Goal: Book appointment/travel/reservation

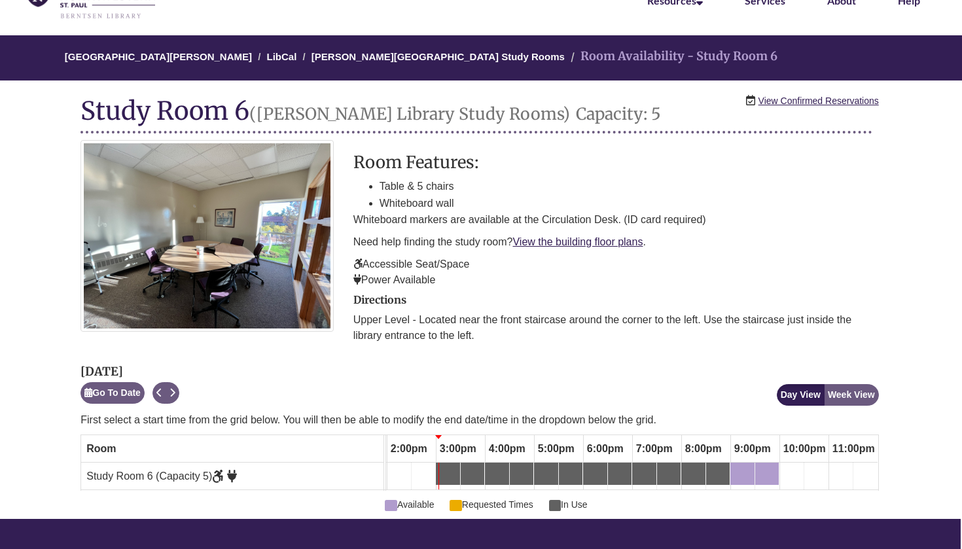
scroll to position [80, 1]
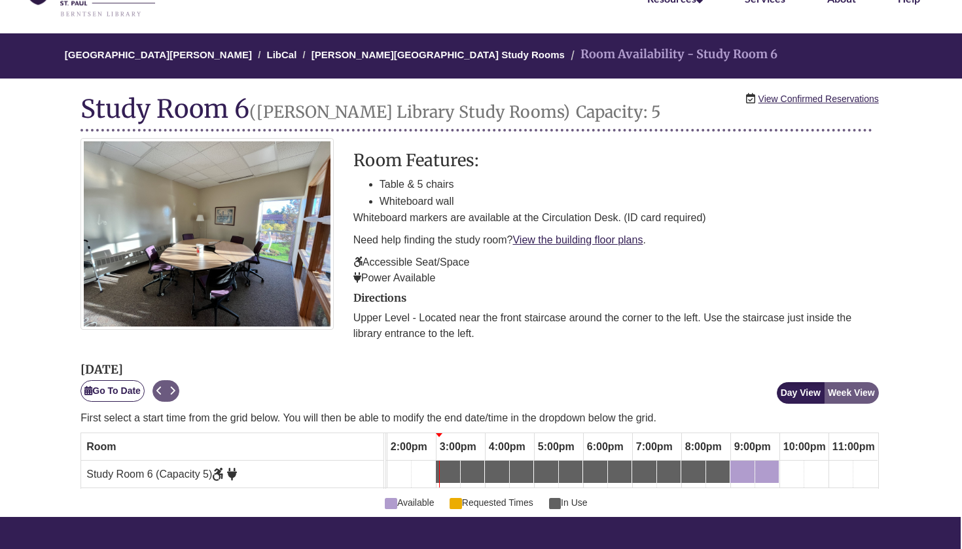
click at [120, 386] on button "Go To Date" at bounding box center [113, 391] width 64 height 22
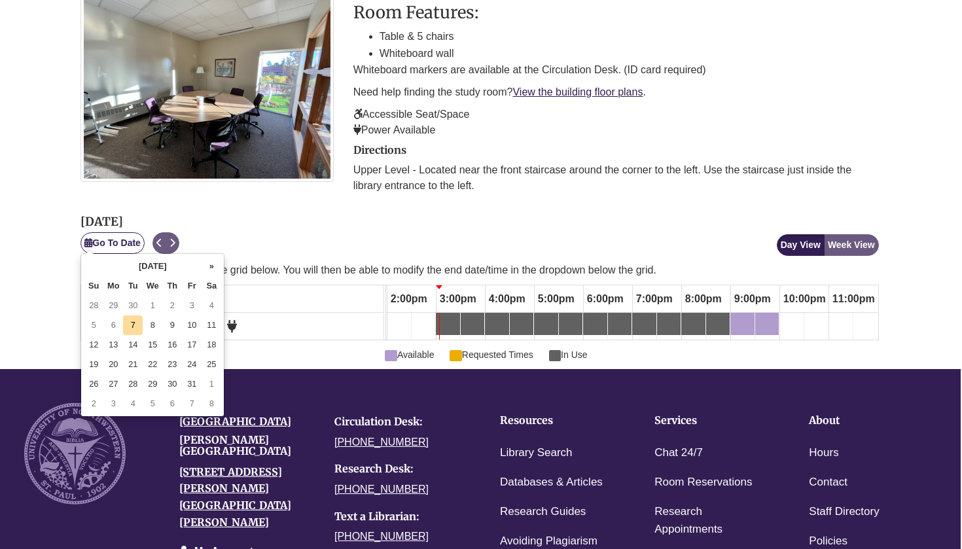
scroll to position [241, 1]
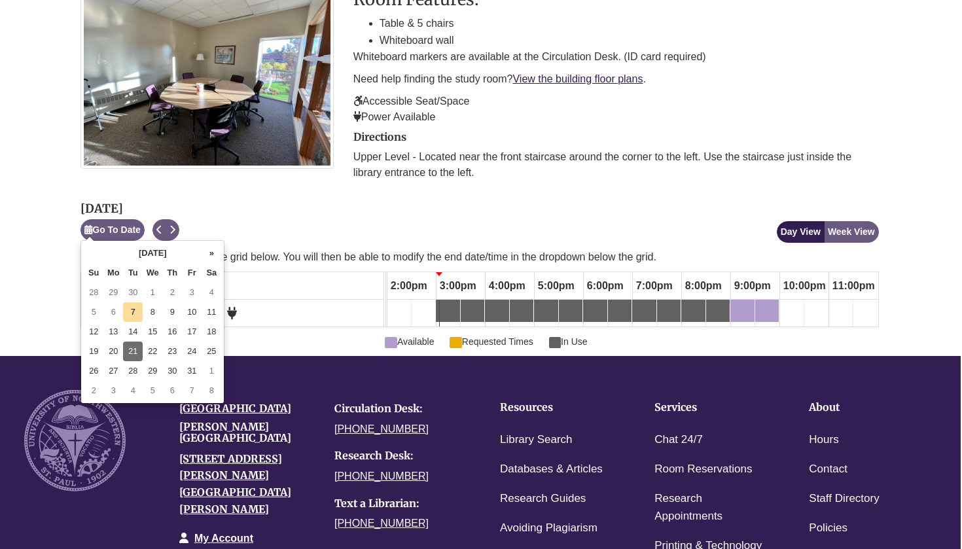
click at [126, 356] on td "21" at bounding box center [133, 352] width 20 height 20
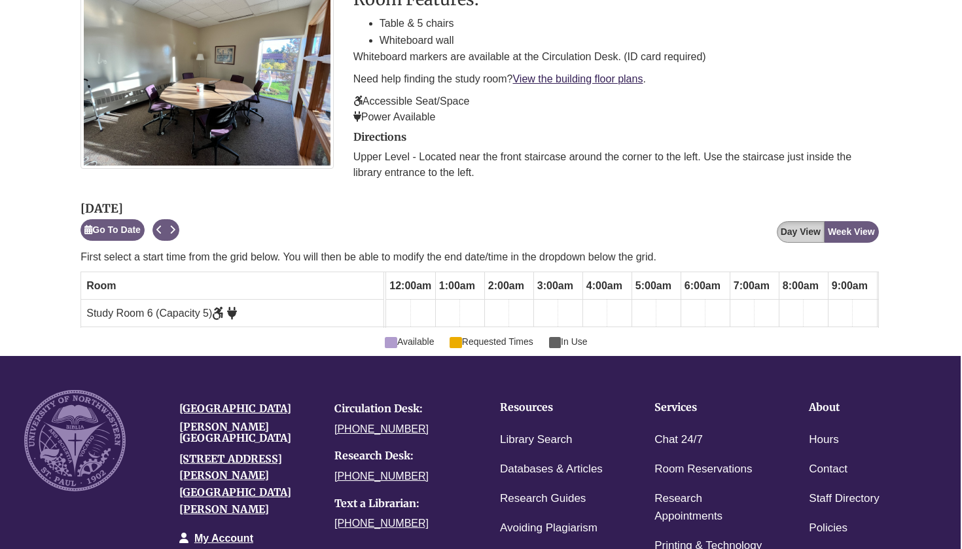
click at [791, 234] on button "Day View" at bounding box center [801, 232] width 48 height 22
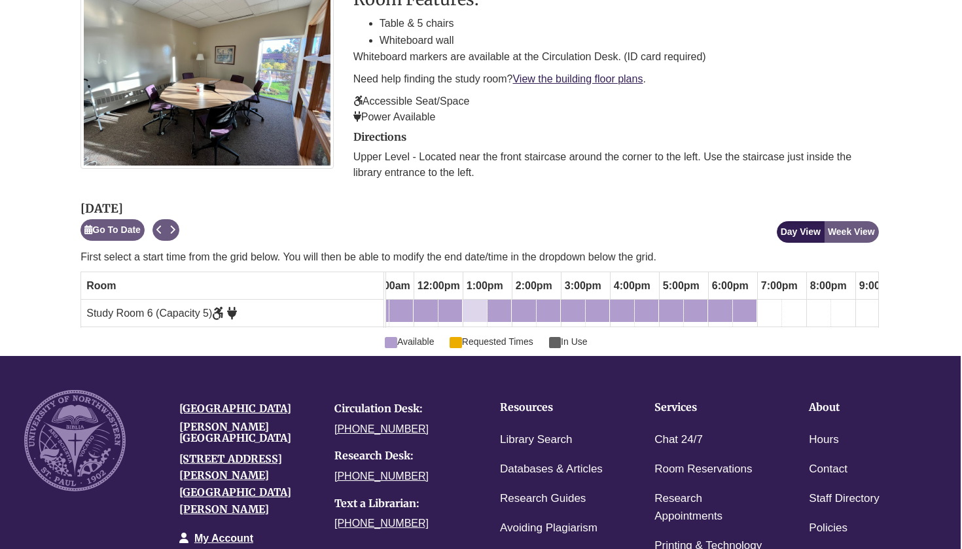
click at [480, 300] on link "1:00pm Tuesday, October 21, 2025 - Study Room 6 - Available" at bounding box center [475, 311] width 24 height 22
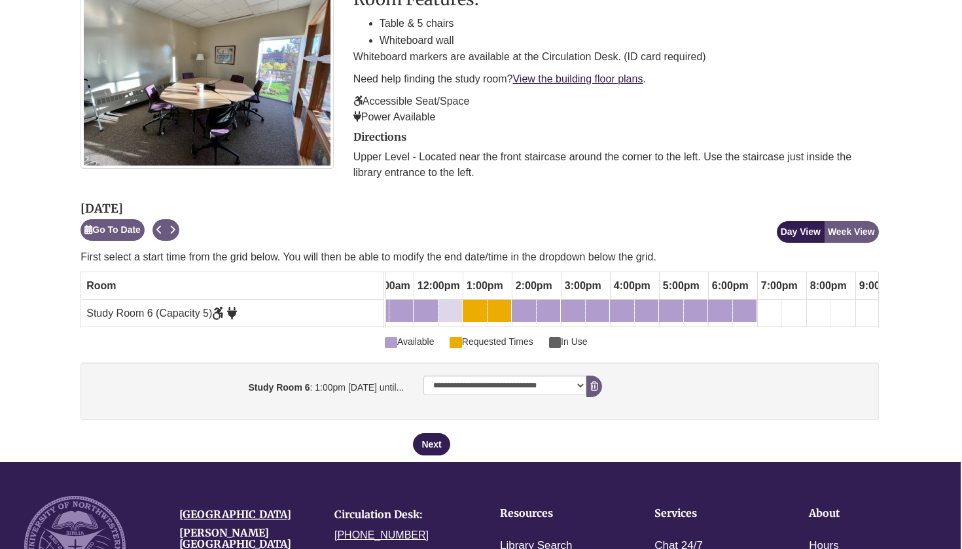
click at [447, 306] on div "12:30pm Tuesday, October 21, 2025 - Study Room 6 - Available" at bounding box center [450, 311] width 21 height 14
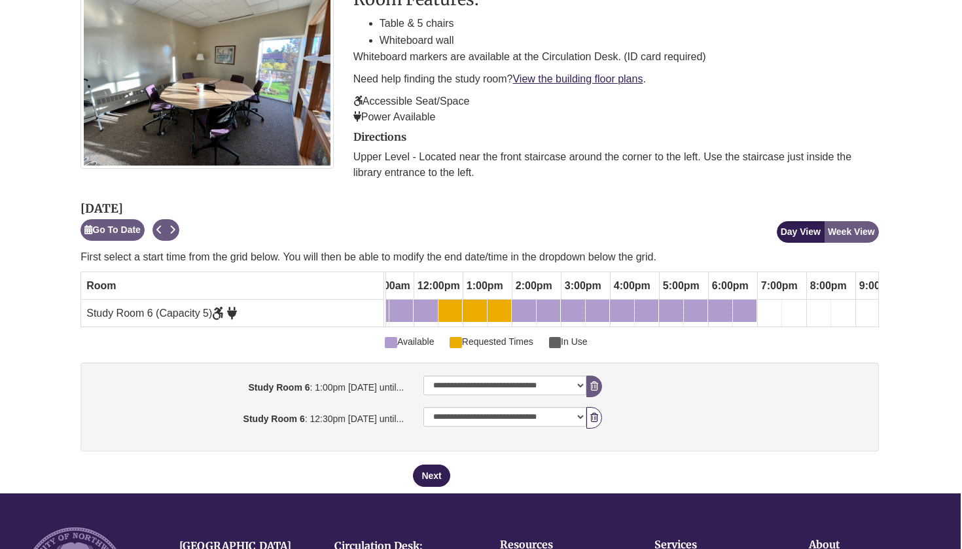
click at [596, 418] on icon "booking form" at bounding box center [594, 417] width 8 height 9
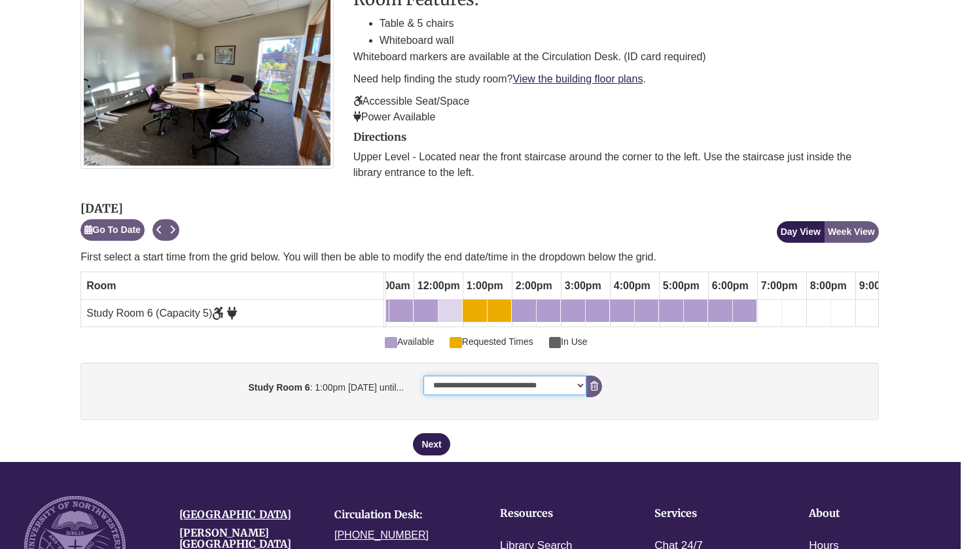
click at [454, 310] on div "12:30pm Tuesday, October 21, 2025 - Study Room 6 - Available" at bounding box center [450, 311] width 21 height 14
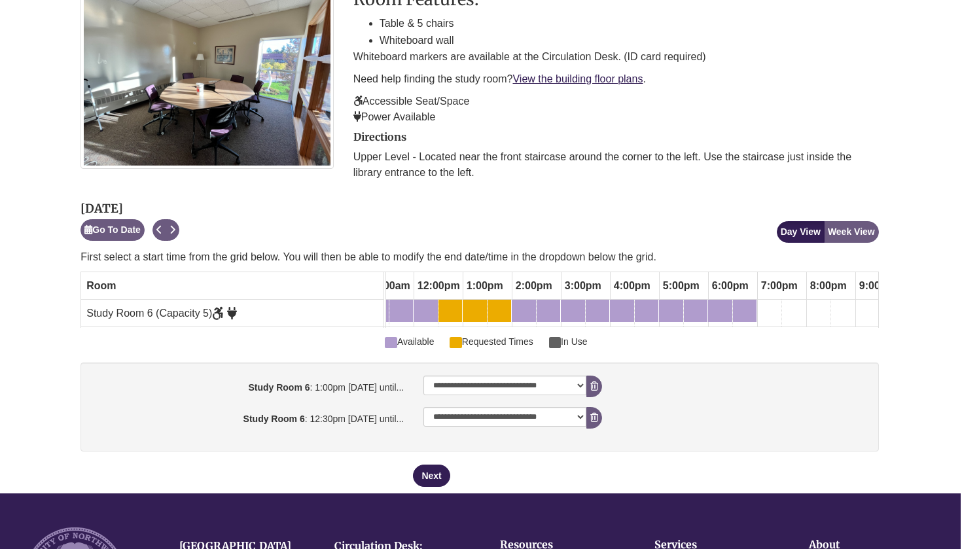
click at [504, 312] on div "1:30pm Tuesday, October 21, 2025 - Study Room 6 - Available" at bounding box center [499, 311] width 21 height 14
click at [503, 307] on div "1:30pm Tuesday, October 21, 2025 - Study Room 6 - Requested Times" at bounding box center [499, 311] width 21 height 14
click at [503, 318] on link "1:30pm Tuesday, October 21, 2025 - Study Room 6 - Requested Times" at bounding box center [500, 311] width 24 height 22
click at [593, 384] on icon "booking form" at bounding box center [594, 386] width 8 height 9
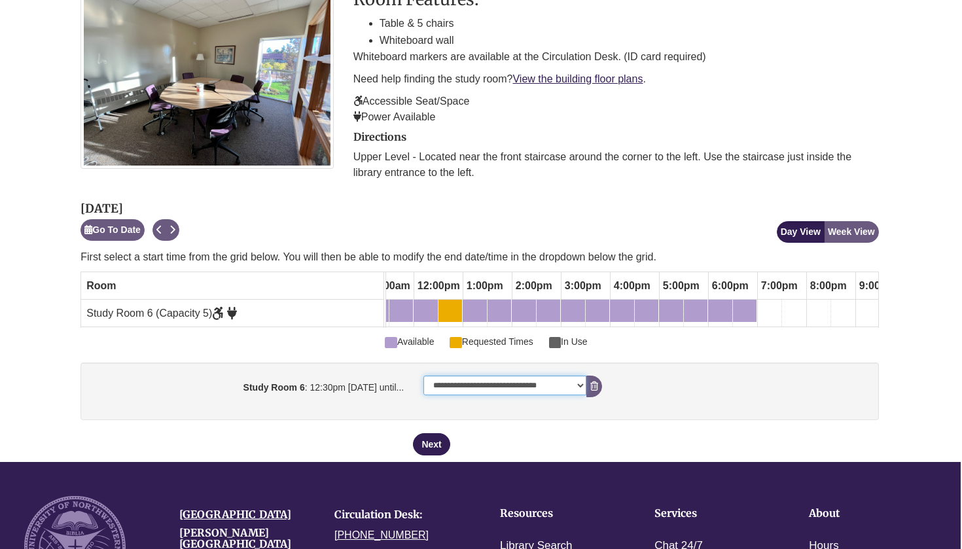
click at [458, 313] on div "12:30pm Tuesday, October 21, 2025 - Study Room 6 - Available" at bounding box center [450, 311] width 21 height 14
click at [469, 313] on div "1:00pm Tuesday, October 21, 2025 - Study Room 6 - Available" at bounding box center [466, 311] width 5 height 14
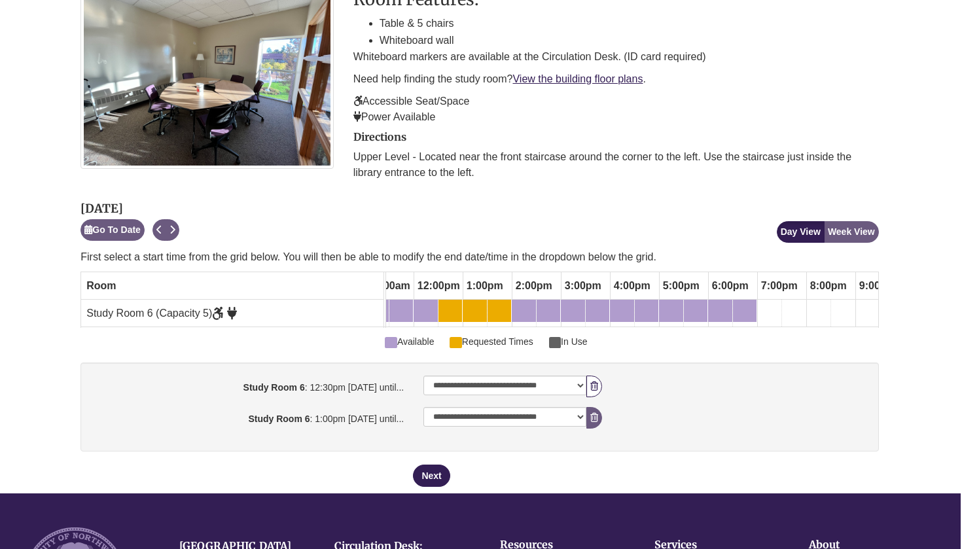
click at [596, 385] on icon "booking form" at bounding box center [594, 386] width 8 height 9
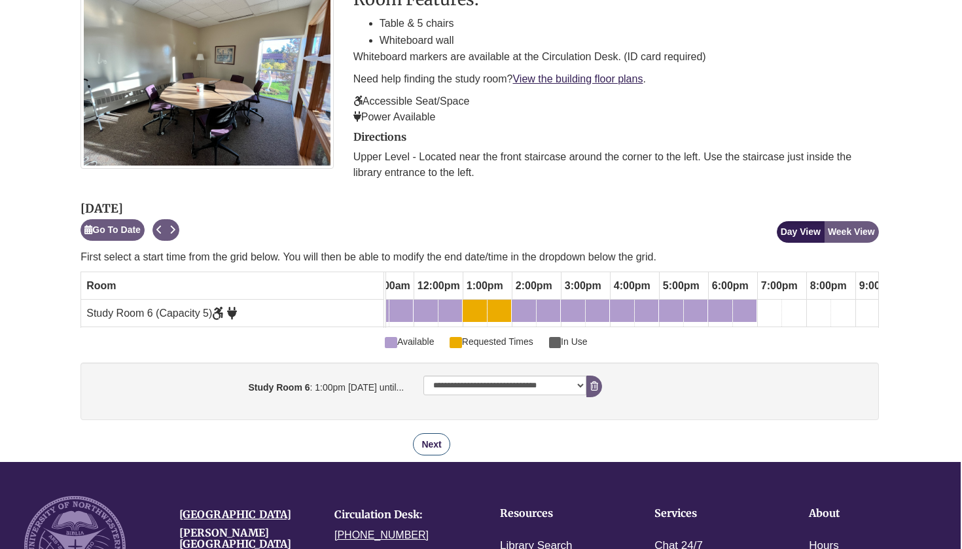
click at [435, 440] on button "Next" at bounding box center [431, 444] width 37 height 22
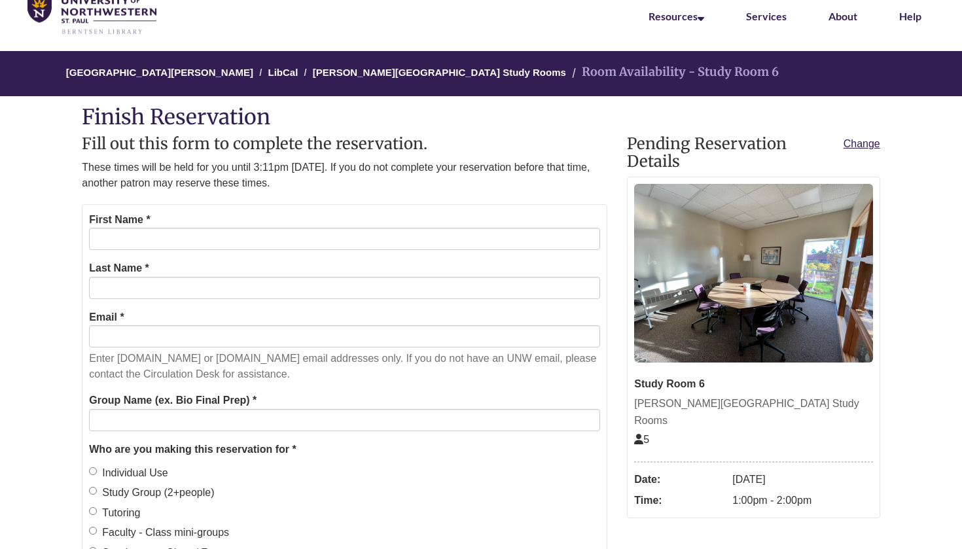
scroll to position [63, 0]
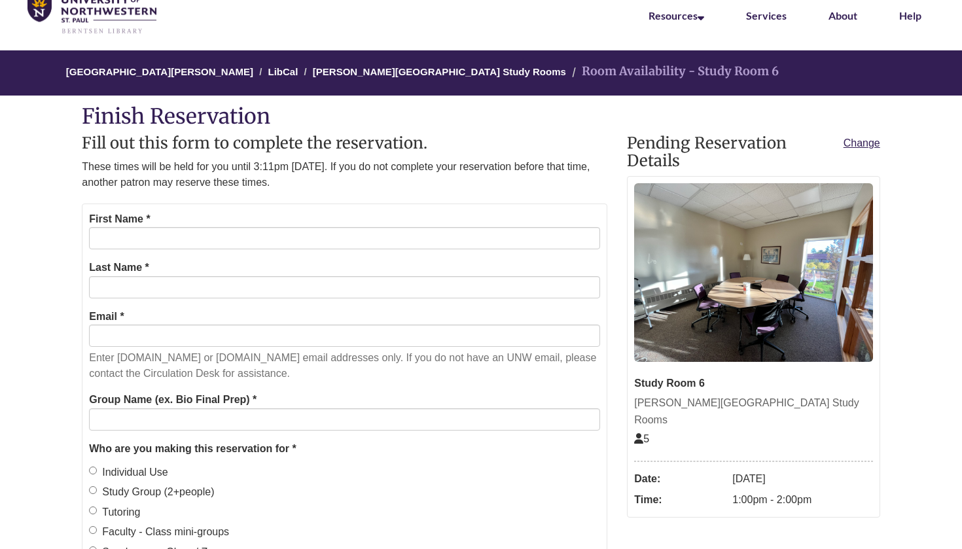
click at [155, 464] on label "Individual Use" at bounding box center [128, 472] width 79 height 17
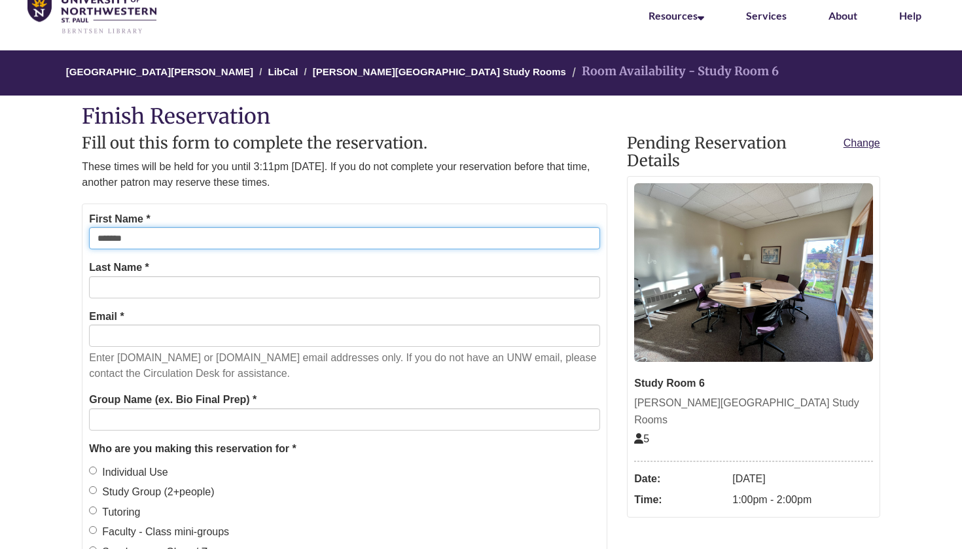
type input "*******"
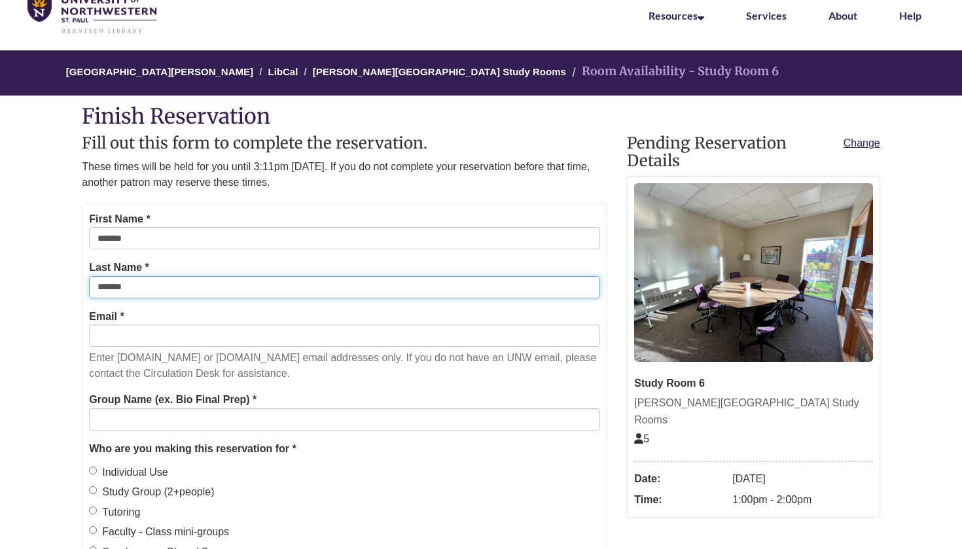
type input "*******"
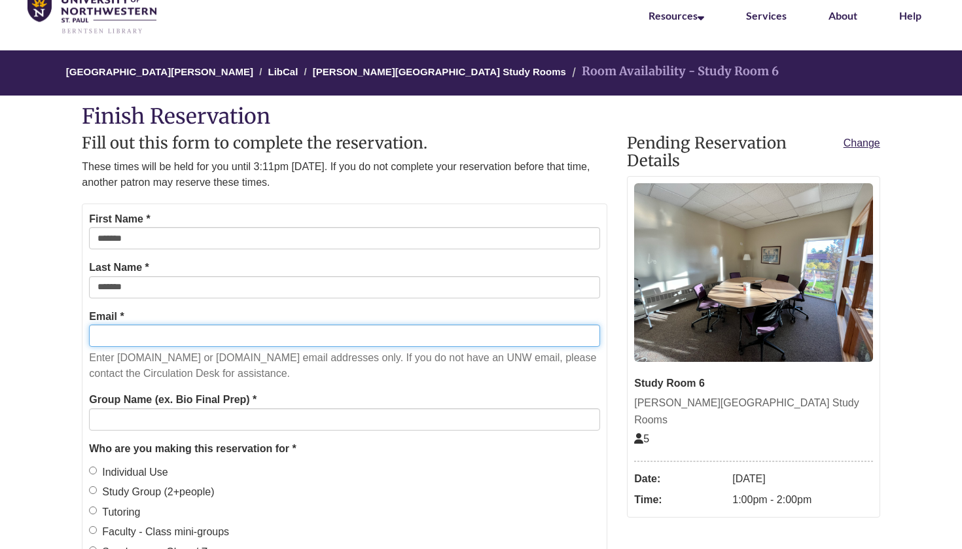
click at [262, 333] on input "Email *" at bounding box center [344, 336] width 511 height 22
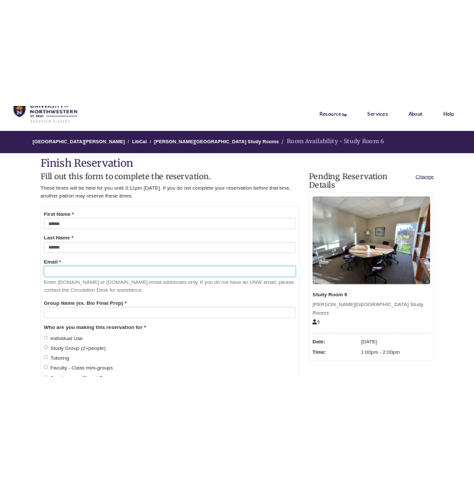
scroll to position [359, 0]
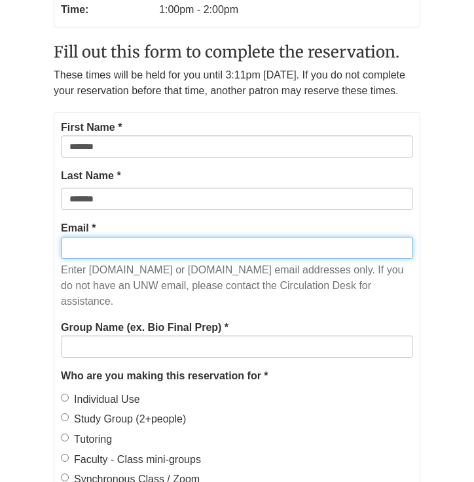
paste input "**********"
click at [66, 245] on input "**********" at bounding box center [237, 248] width 352 height 22
type input "**********"
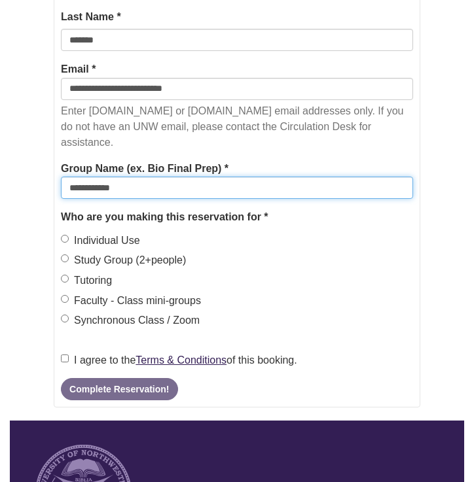
scroll to position [524, 0]
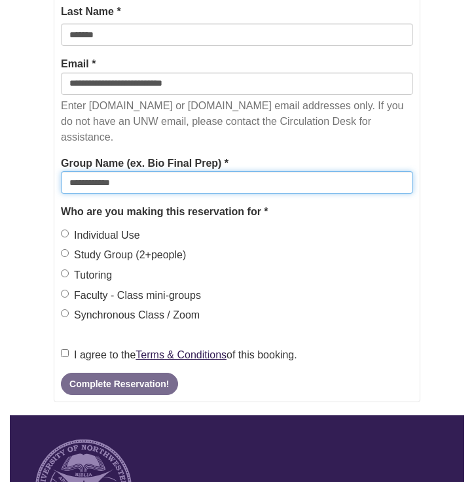
type input "**********"
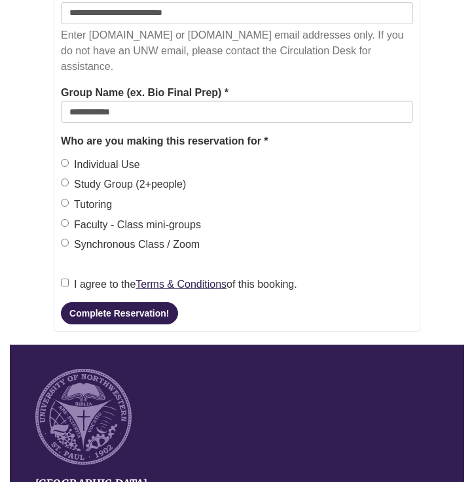
scroll to position [658, 0]
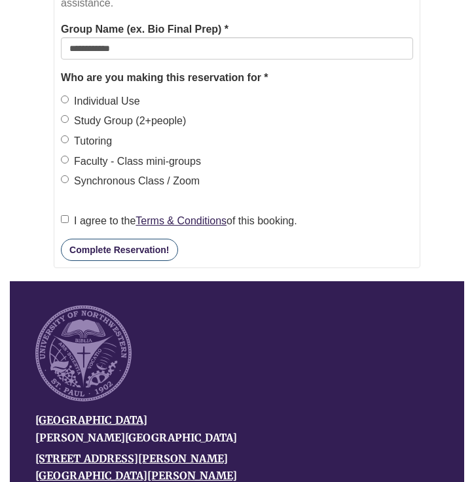
click at [117, 239] on button "Complete Reservation!" at bounding box center [119, 250] width 117 height 22
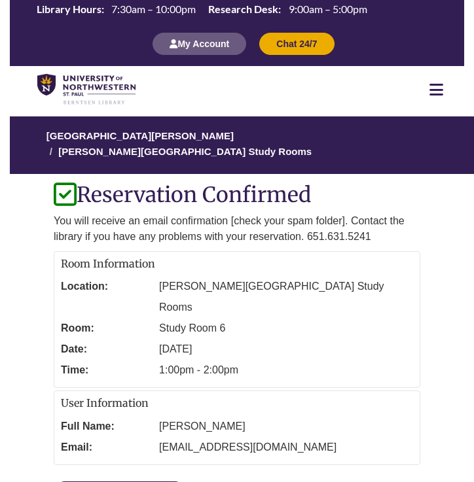
scroll to position [0, 0]
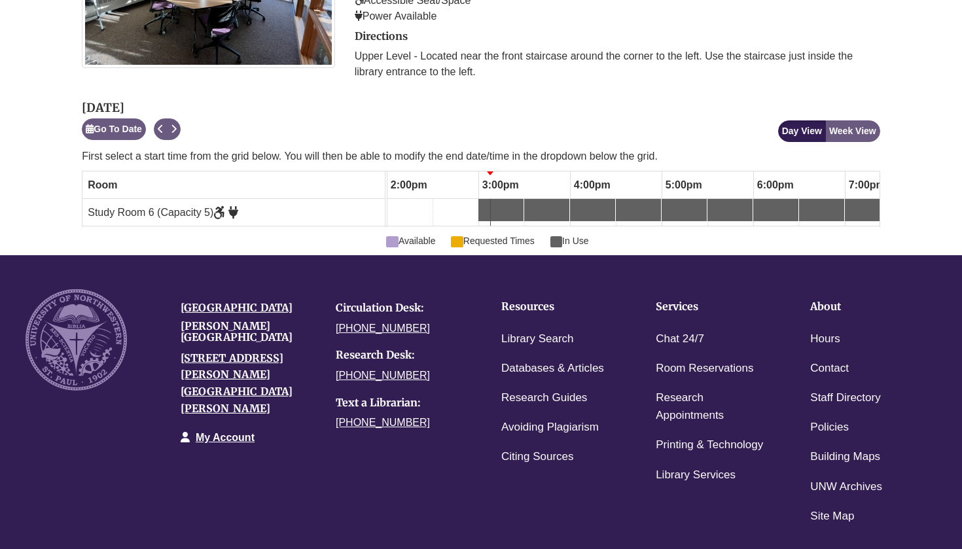
scroll to position [340, 0]
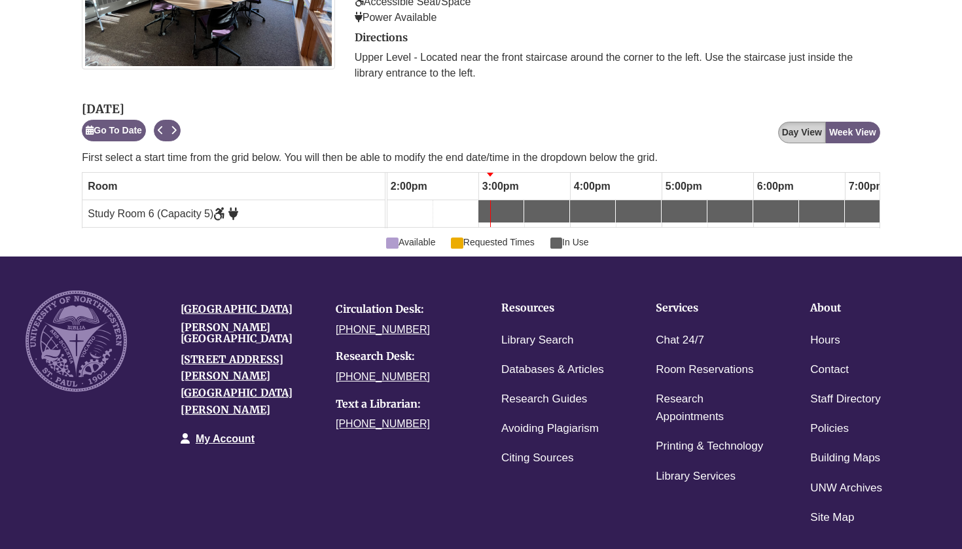
click at [802, 132] on button "Day View" at bounding box center [802, 133] width 48 height 22
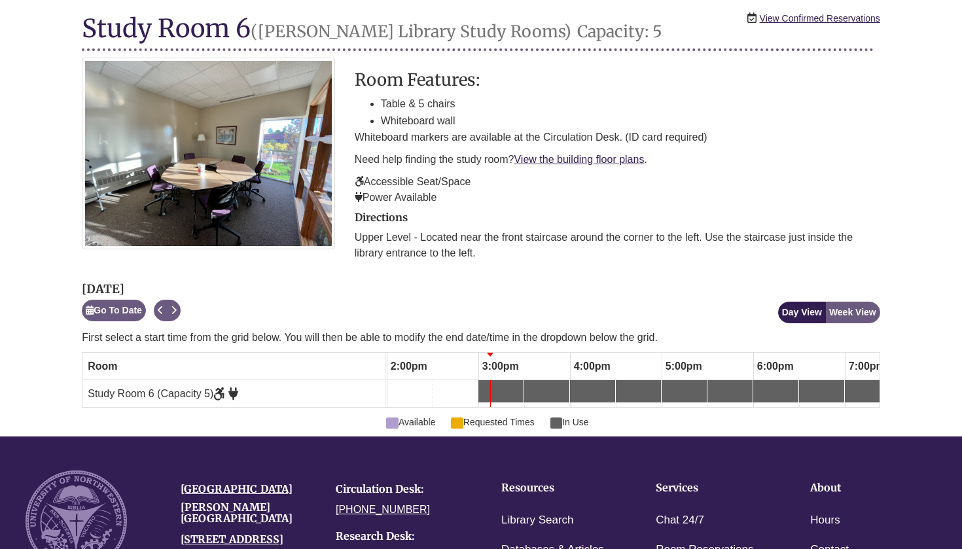
scroll to position [113, 0]
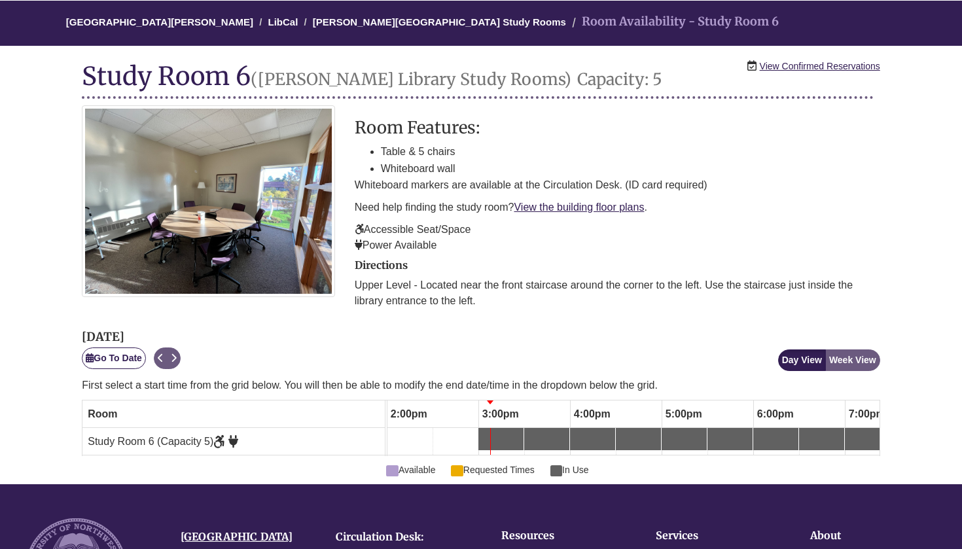
click at [113, 357] on button "Go To Date" at bounding box center [114, 359] width 64 height 22
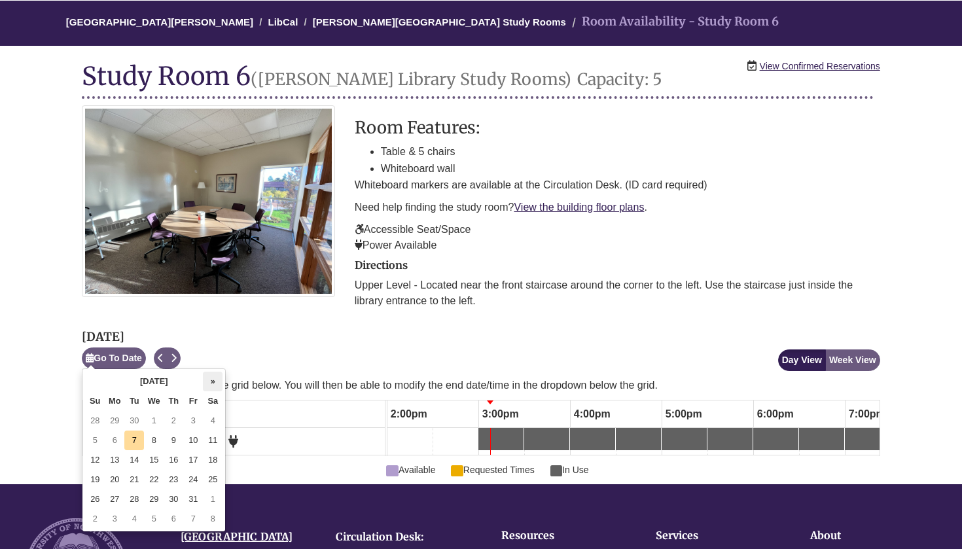
click at [216, 380] on th "»" at bounding box center [213, 382] width 20 height 20
click at [132, 444] on td "4" at bounding box center [134, 441] width 20 height 20
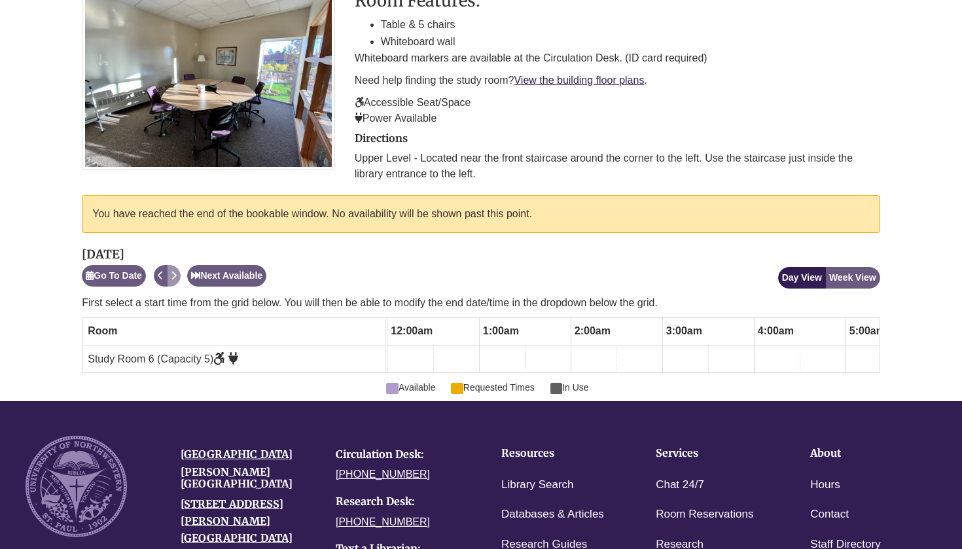
scroll to position [354, 0]
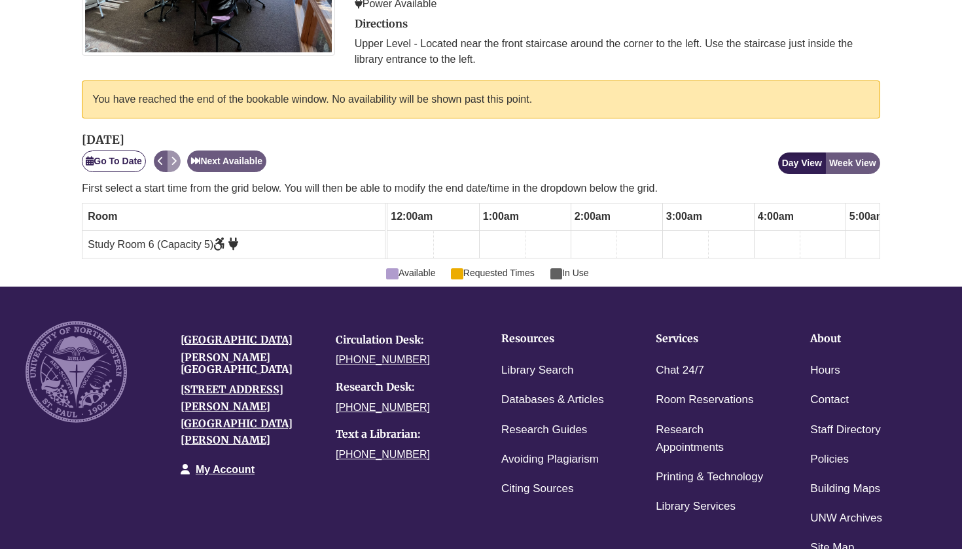
click at [127, 158] on button "Go To Date" at bounding box center [114, 162] width 64 height 22
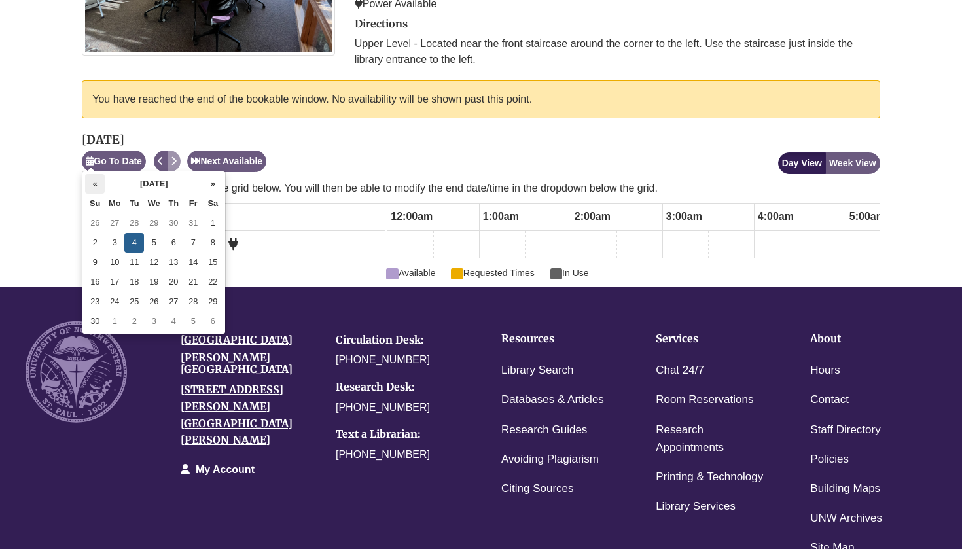
click at [96, 179] on th "«" at bounding box center [95, 184] width 20 height 20
click at [134, 243] on td "7" at bounding box center [134, 243] width 20 height 20
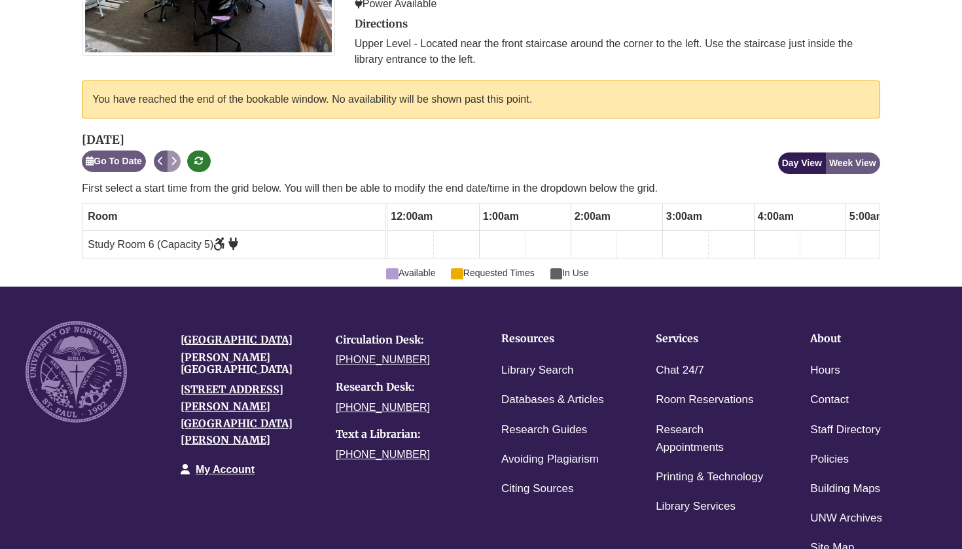
scroll to position [0, 1300]
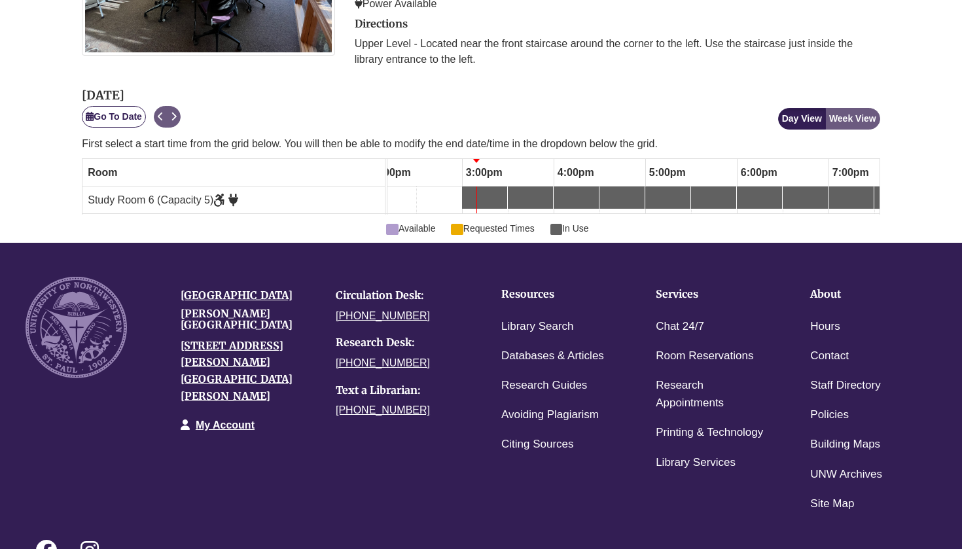
click at [129, 111] on button "Go To Date" at bounding box center [114, 117] width 64 height 22
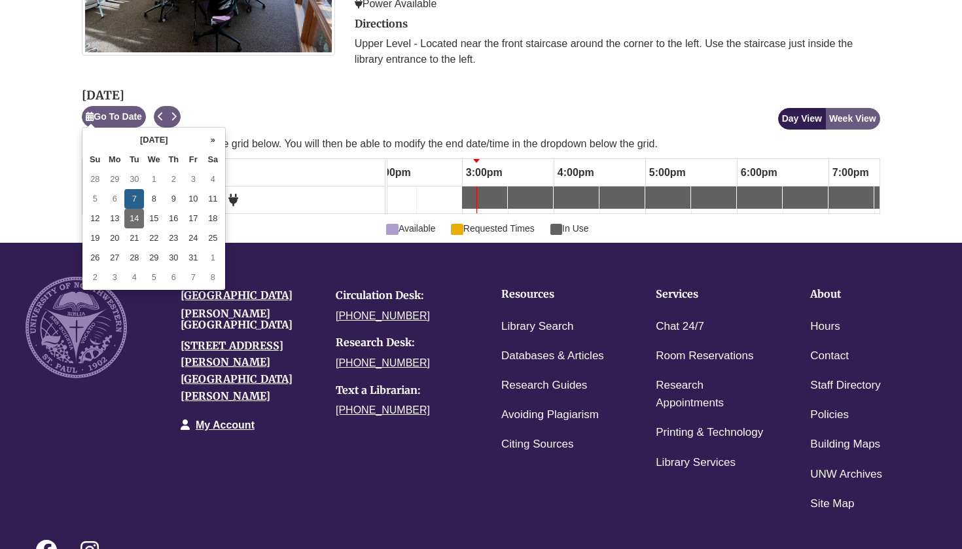
click at [138, 221] on td "14" at bounding box center [134, 219] width 20 height 20
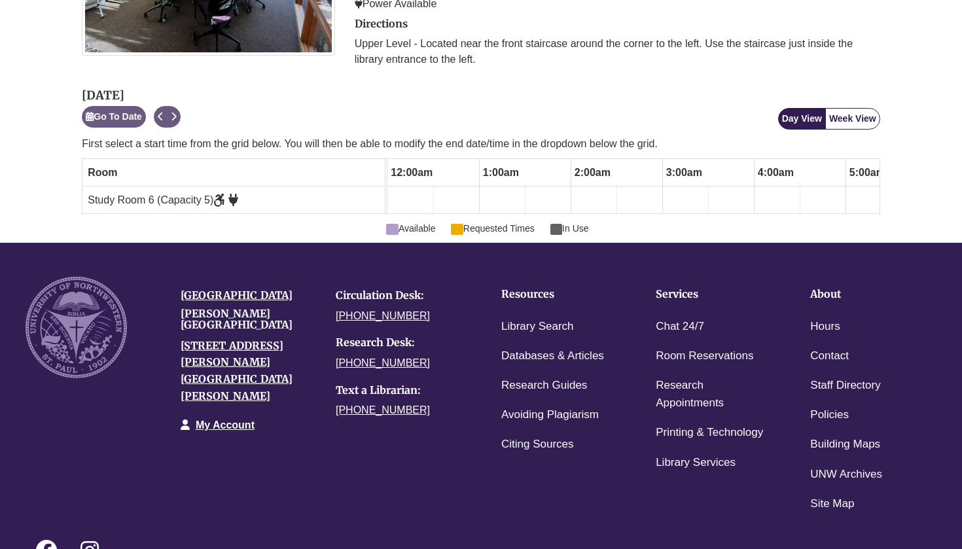
click at [856, 114] on button "Week View" at bounding box center [852, 119] width 55 height 22
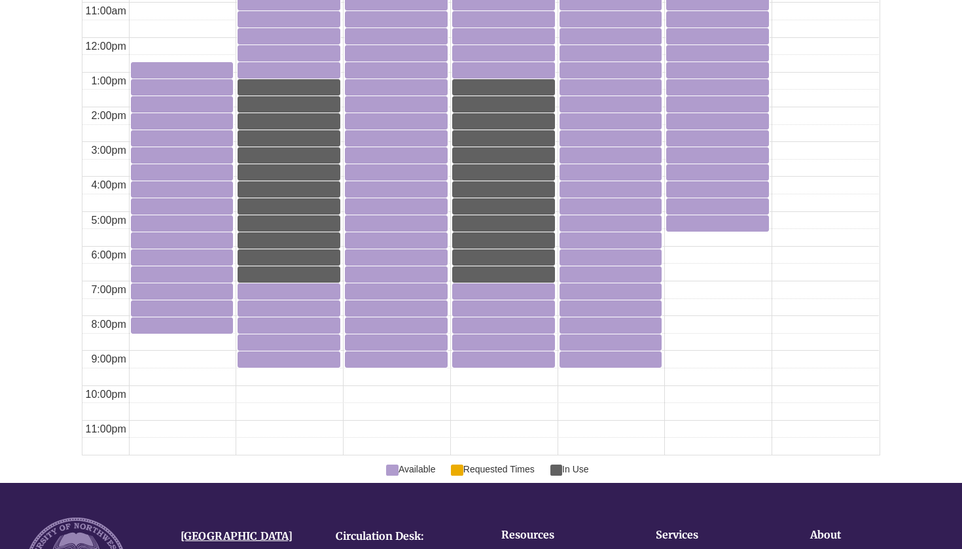
scroll to position [943, 0]
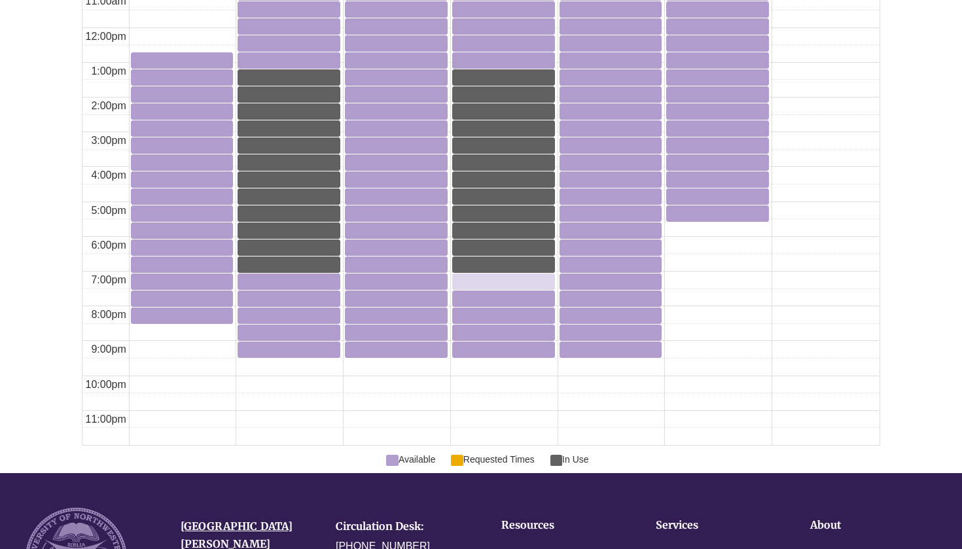
click at [482, 287] on link "7:30pm Wednesday, October 15, 2025 - Study Room 6 - Available" at bounding box center [503, 282] width 103 height 16
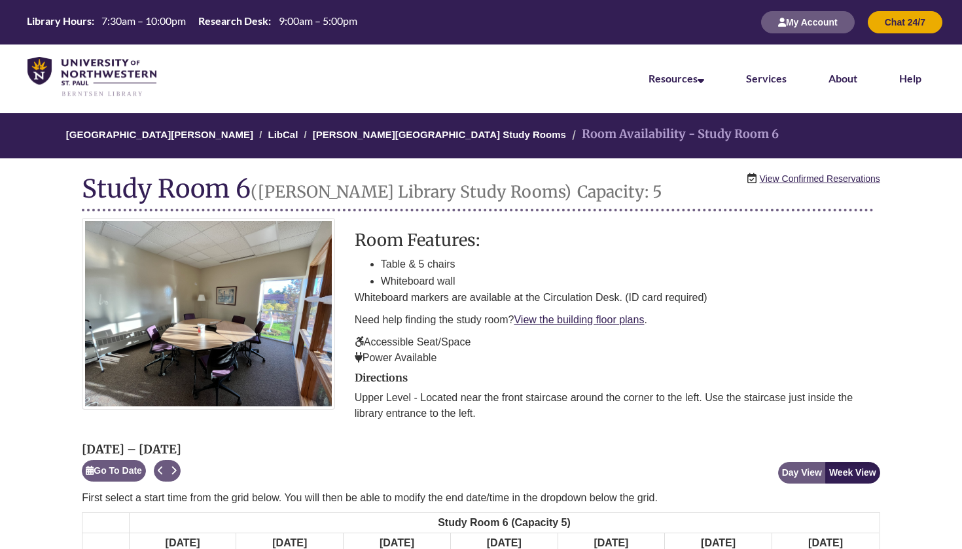
scroll to position [0, 0]
click at [812, 182] on link "View Confirmed Reservations" at bounding box center [820, 178] width 120 height 14
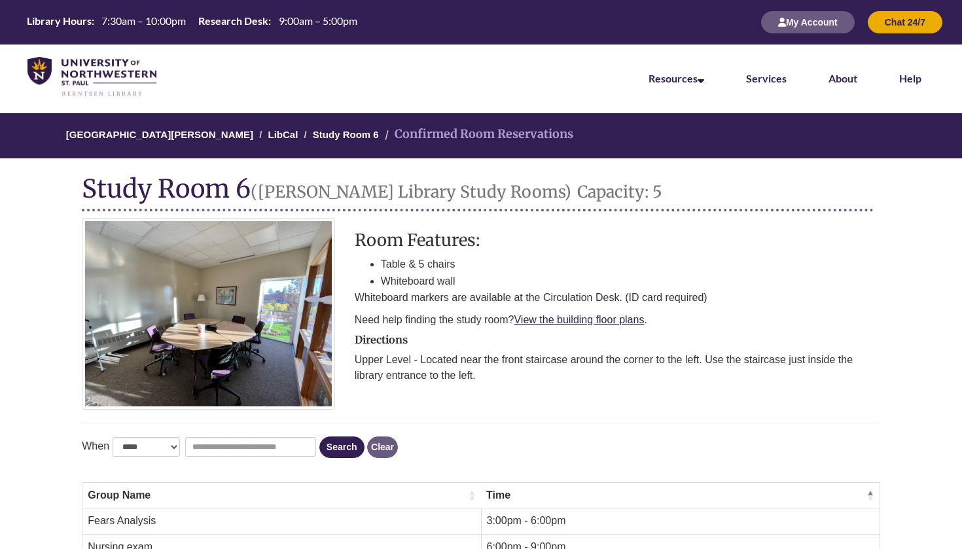
scroll to position [145, 0]
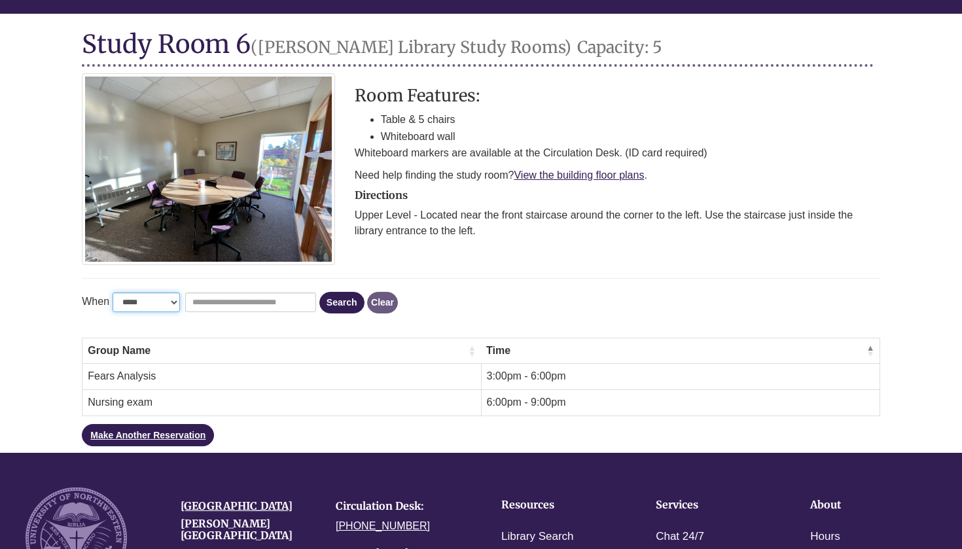
select select "**"
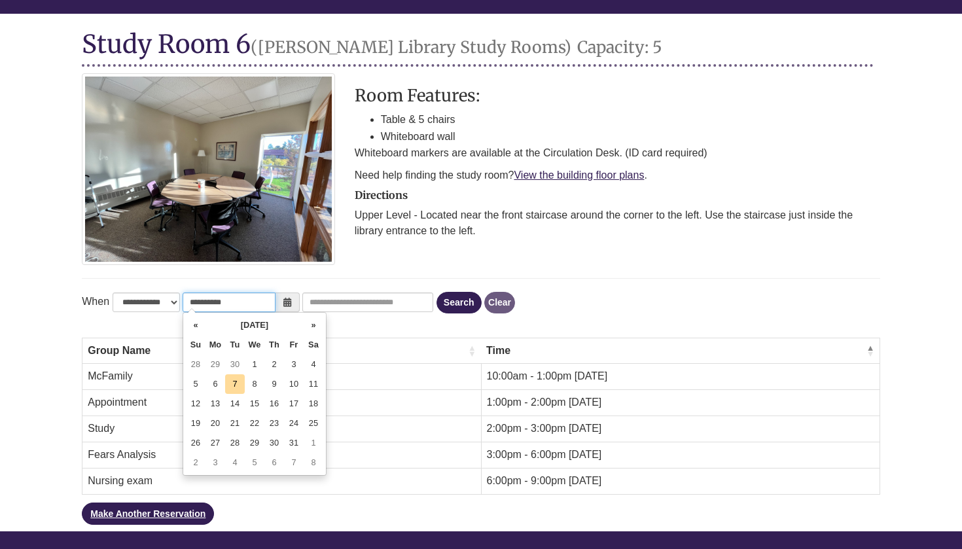
click at [255, 300] on input "**********" at bounding box center [229, 303] width 93 height 20
click at [236, 420] on td "21" at bounding box center [235, 424] width 20 height 20
type input "**********"
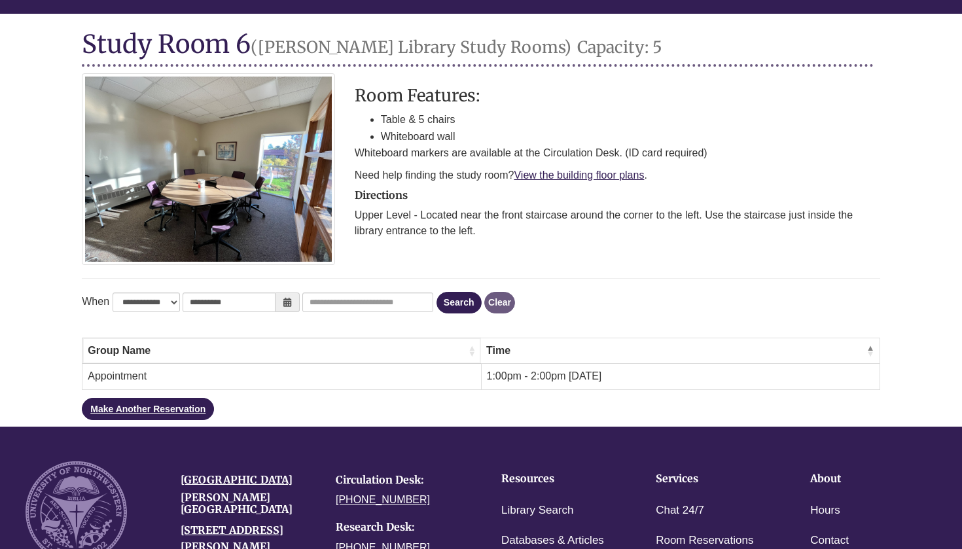
click at [281, 357] on th "Group Name" at bounding box center [281, 351] width 399 height 26
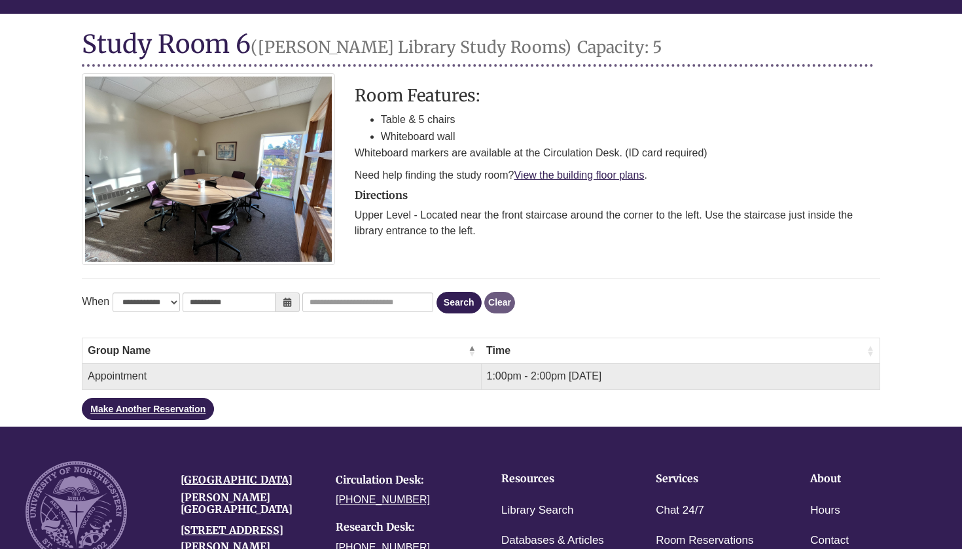
click at [130, 371] on td "Appointment" at bounding box center [281, 377] width 399 height 26
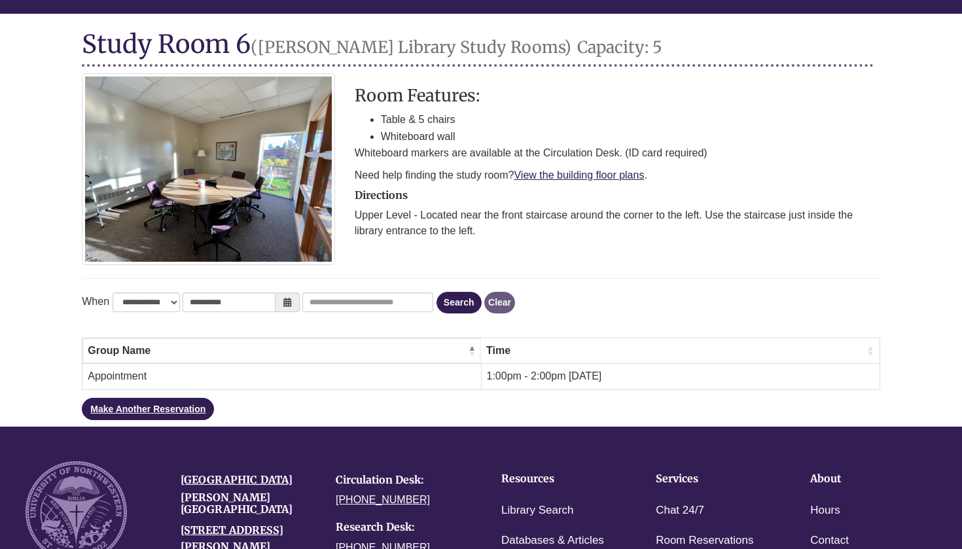
click at [130, 351] on span "Group Name" at bounding box center [277, 351] width 378 height 15
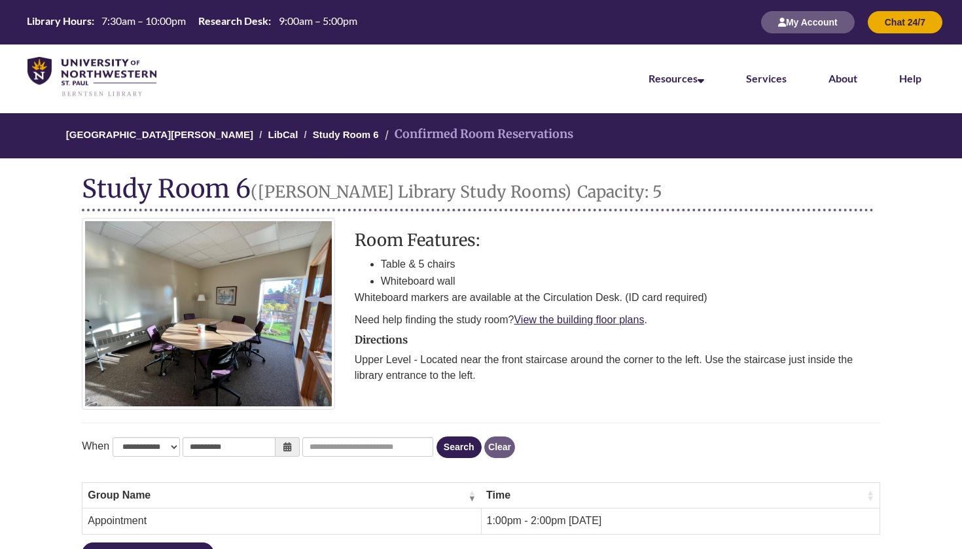
scroll to position [0, 0]
